Goal: Check status: Check status

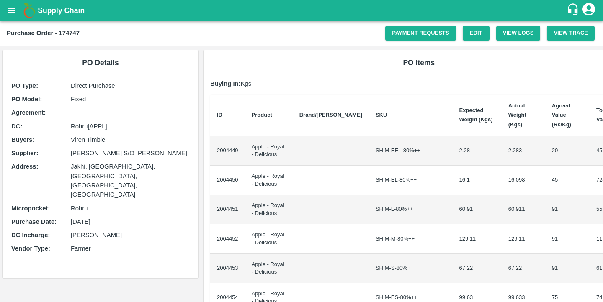
click at [405, 41] on div "Purchase Order - 174747 Payment Requests Edit View Logs View Trace" at bounding box center [301, 33] width 603 height 25
click at [403, 36] on link "Payment Requests" at bounding box center [420, 33] width 71 height 15
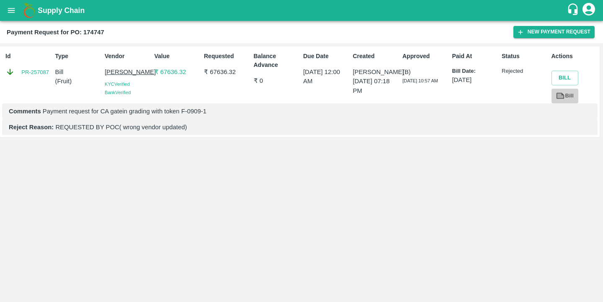
click at [567, 92] on link "Bill" at bounding box center [564, 96] width 27 height 15
click at [354, 151] on div "Id PR-257087 Type Bill ( Fruit ) Vendor [PERSON_NAME] [GEOGRAPHIC_DATA] Verifie…" at bounding box center [301, 172] width 603 height 259
